Goal: Task Accomplishment & Management: Use online tool/utility

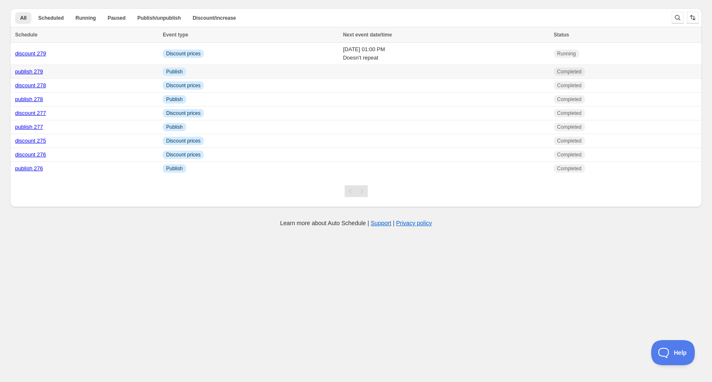
click at [37, 71] on link "publish 279" at bounding box center [29, 71] width 28 height 6
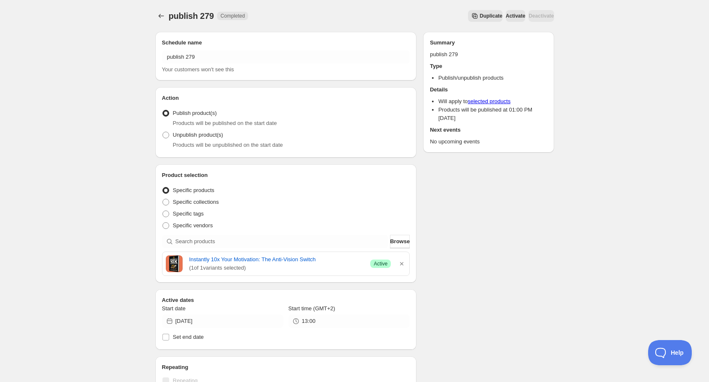
click at [480, 16] on span "Duplicate" at bounding box center [491, 16] width 23 height 7
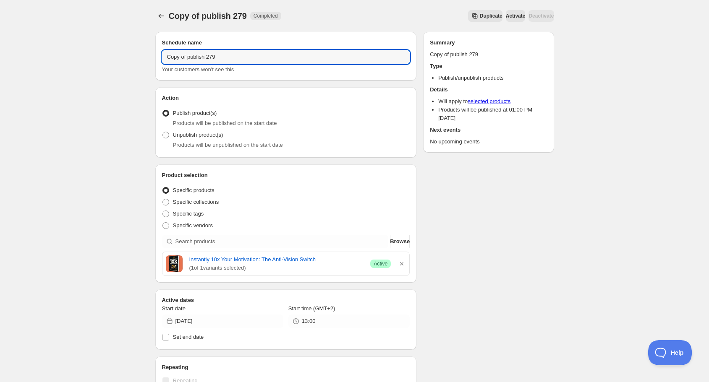
drag, startPoint x: 188, startPoint y: 58, endPoint x: 94, endPoint y: 57, distance: 93.6
click at [94, 57] on div "Copy of publish 279. This page is ready Copy of publish 279 Completed Duplicate…" at bounding box center [354, 322] width 709 height 645
drag, startPoint x: 189, startPoint y: 57, endPoint x: 196, endPoint y: 57, distance: 7.1
click at [196, 57] on input "publish 279" at bounding box center [286, 56] width 248 height 13
type input "publish 280"
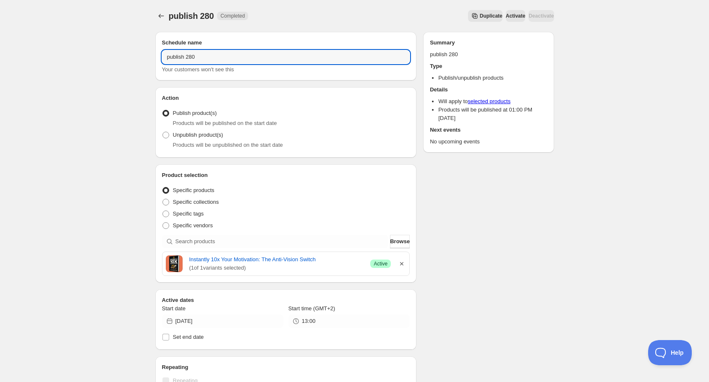
click at [403, 263] on icon "button" at bounding box center [401, 264] width 8 height 8
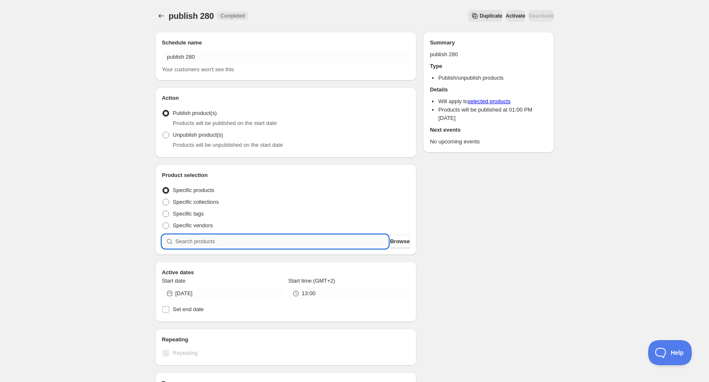
click at [263, 240] on input "search" at bounding box center [281, 241] width 213 height 13
type input "f"
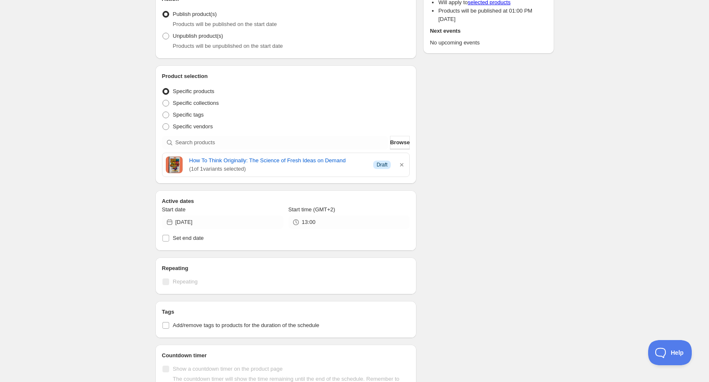
scroll to position [101, 0]
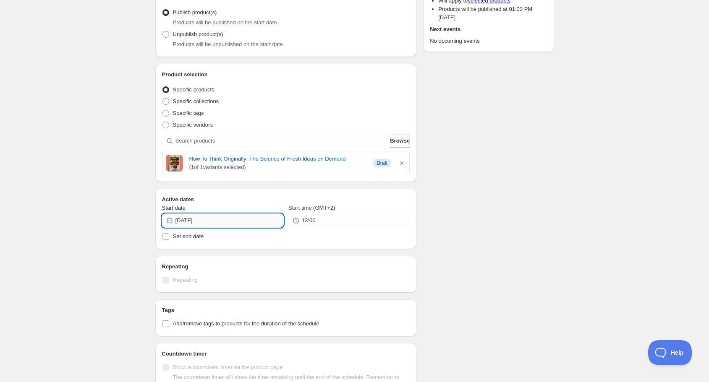
click at [209, 220] on input "[DATE]" at bounding box center [229, 220] width 108 height 13
click at [179, 331] on span "31" at bounding box center [176, 333] width 9 height 7
type input "[DATE]"
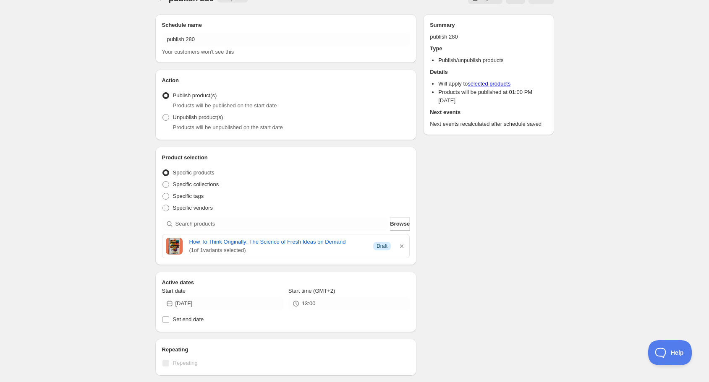
scroll to position [0, 0]
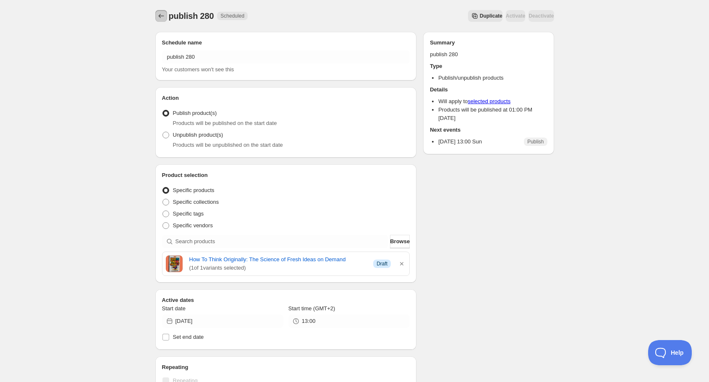
click at [161, 16] on icon "Schedules" at bounding box center [161, 16] width 8 height 8
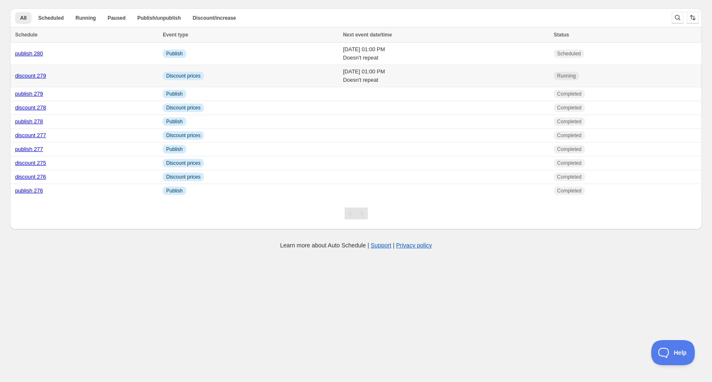
click at [37, 76] on link "discount 279" at bounding box center [30, 76] width 31 height 6
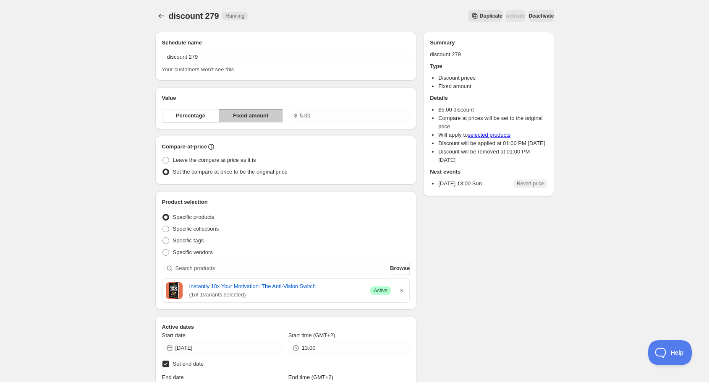
click at [468, 12] on button "Duplicate" at bounding box center [485, 16] width 34 height 12
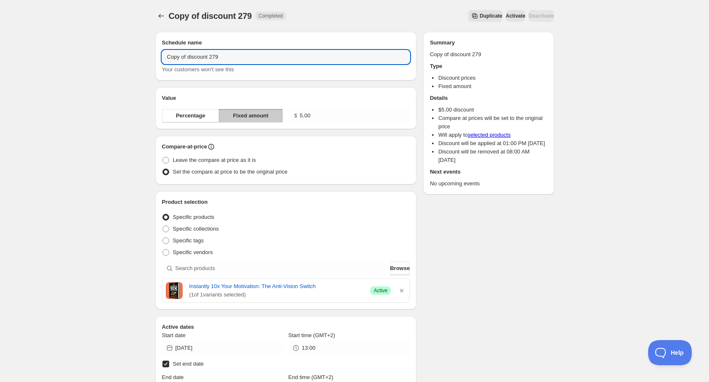
drag, startPoint x: 188, startPoint y: 57, endPoint x: 124, endPoint y: 56, distance: 63.8
click at [124, 56] on div "Copy of discount 279. This page is ready Copy of discount 279 Completed Duplica…" at bounding box center [354, 301] width 709 height 602
drag, startPoint x: 192, startPoint y: 58, endPoint x: 209, endPoint y: 58, distance: 16.8
click at [209, 58] on input "discount 279" at bounding box center [286, 56] width 248 height 13
type input "discount 280"
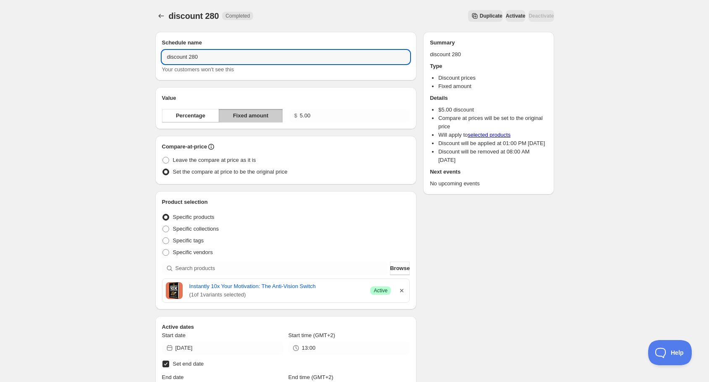
click at [401, 289] on icon "button" at bounding box center [401, 291] width 8 height 8
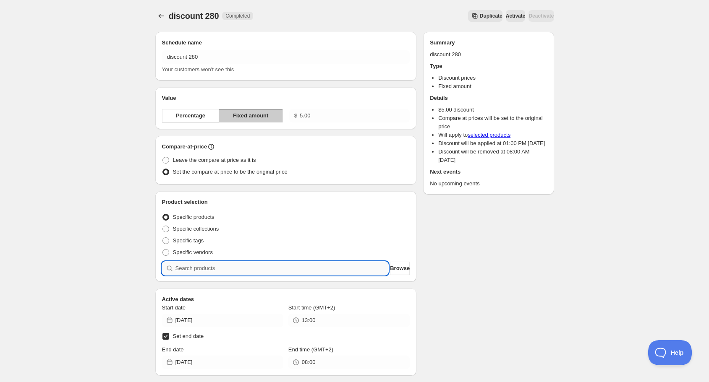
click at [290, 267] on input "search" at bounding box center [281, 268] width 213 height 13
type input "f"
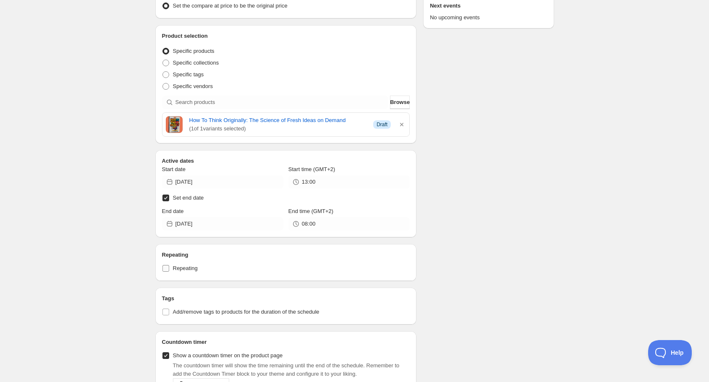
scroll to position [168, 0]
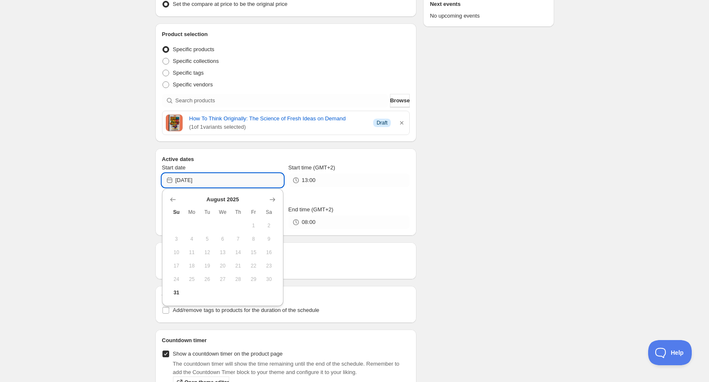
click at [212, 180] on input "[DATE]" at bounding box center [229, 180] width 108 height 13
click at [177, 291] on span "31" at bounding box center [176, 293] width 9 height 7
type input "[DATE]"
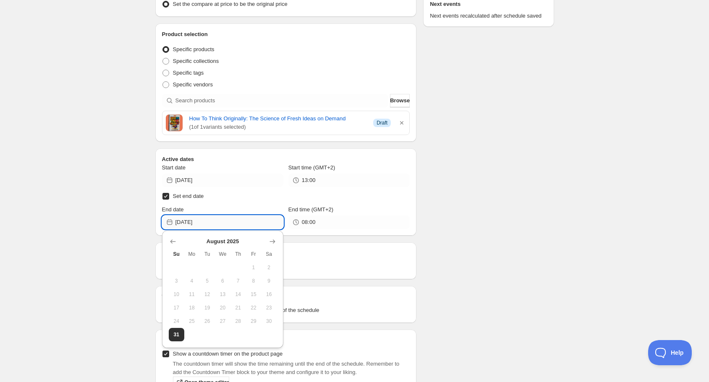
click at [222, 222] on input "[DATE]" at bounding box center [229, 222] width 108 height 13
click at [274, 242] on icon "Show next month, September 2025" at bounding box center [272, 242] width 5 height 4
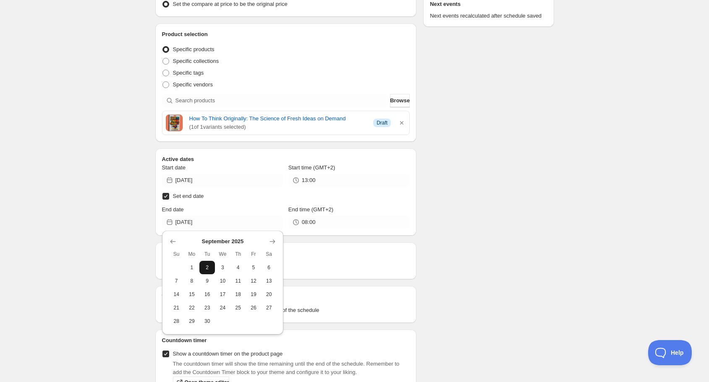
click at [209, 266] on span "2" at bounding box center [207, 267] width 9 height 7
type input "[DATE]"
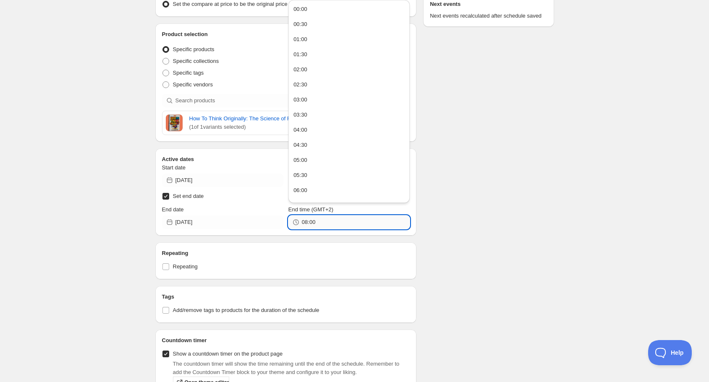
click at [321, 222] on input "08:00" at bounding box center [356, 222] width 108 height 13
click at [323, 128] on button "13:00" at bounding box center [349, 133] width 116 height 13
type input "13:00"
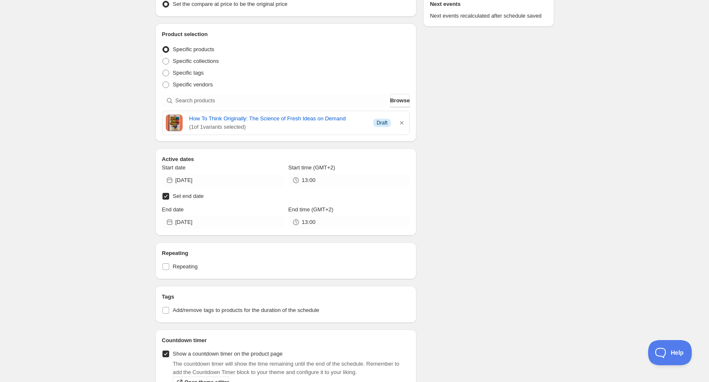
click at [117, 225] on div "discount 280. This page is ready discount 280 Completed Duplicate Activate Deac…" at bounding box center [354, 133] width 709 height 602
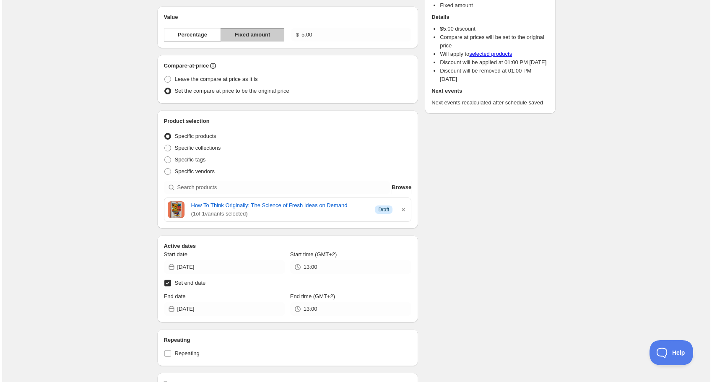
scroll to position [0, 0]
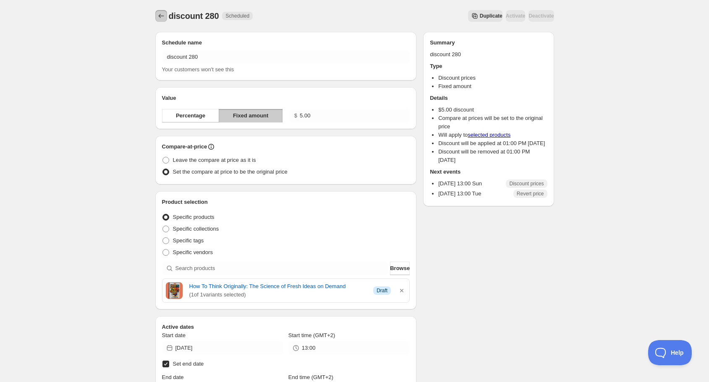
click at [161, 16] on icon "Schedules" at bounding box center [161, 16] width 8 height 8
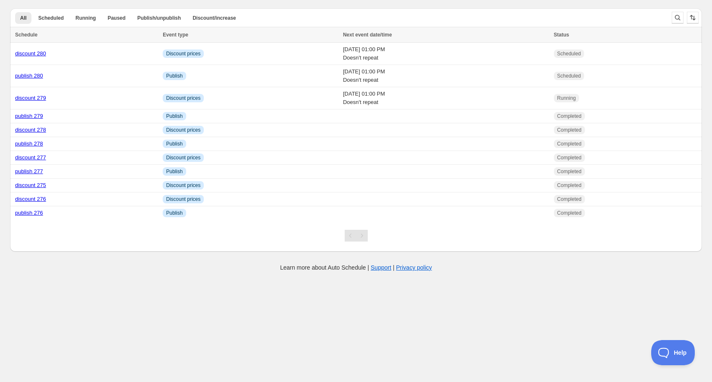
click at [237, 2] on div "All Scheduled Running Paused Publish/unpublish Discount/increase More views All…" at bounding box center [352, 127] width 699 height 250
